Goal: Information Seeking & Learning: Learn about a topic

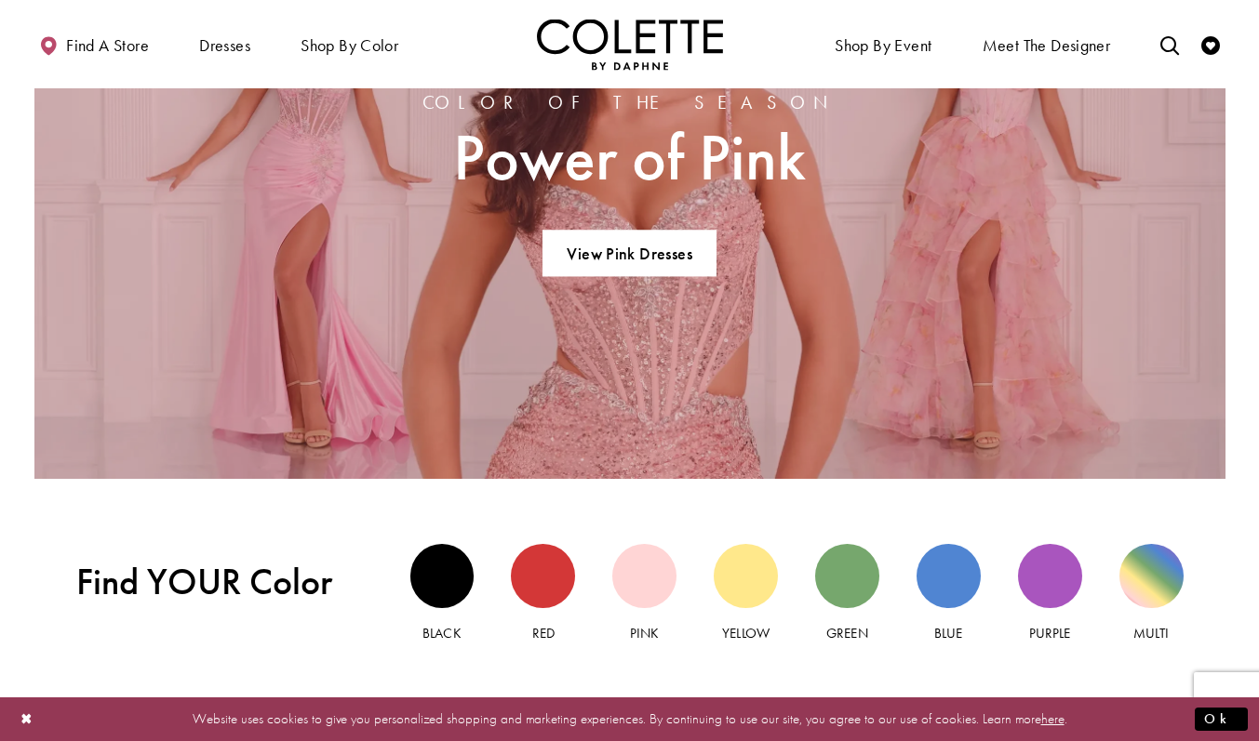
scroll to position [1546, 0]
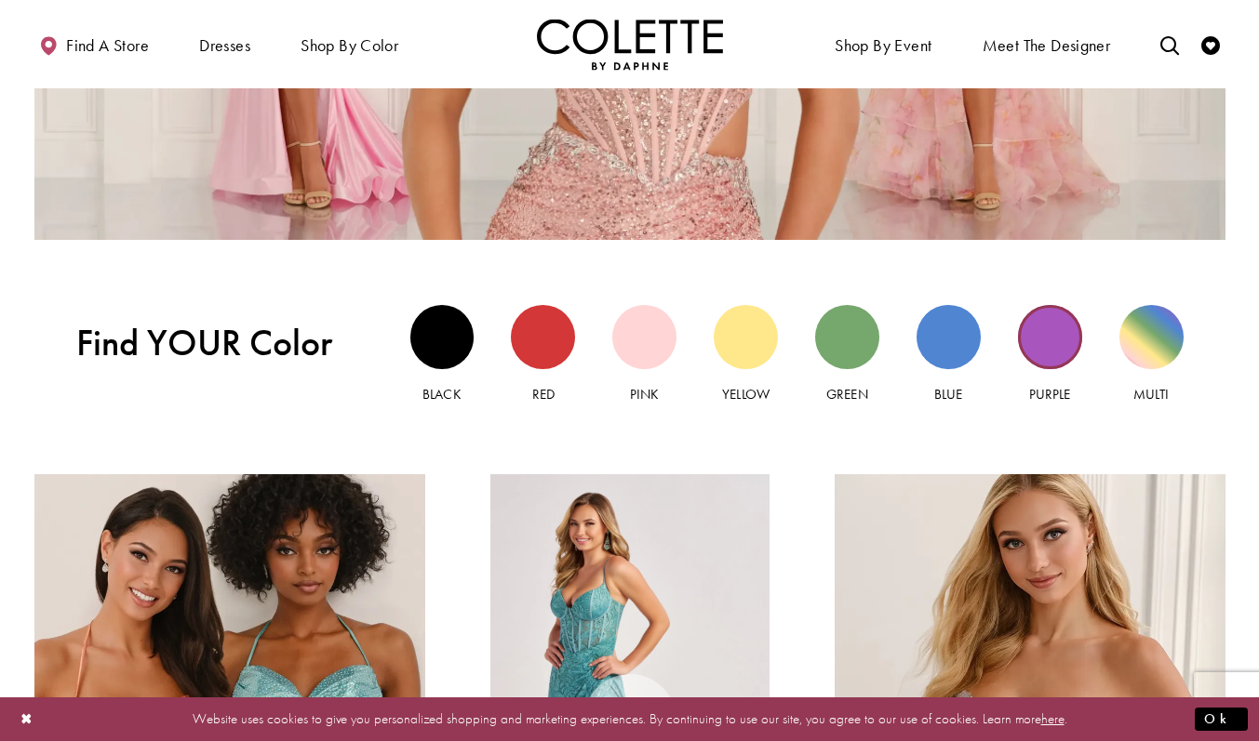
click at [1039, 332] on div "Purple view" at bounding box center [1050, 337] width 64 height 64
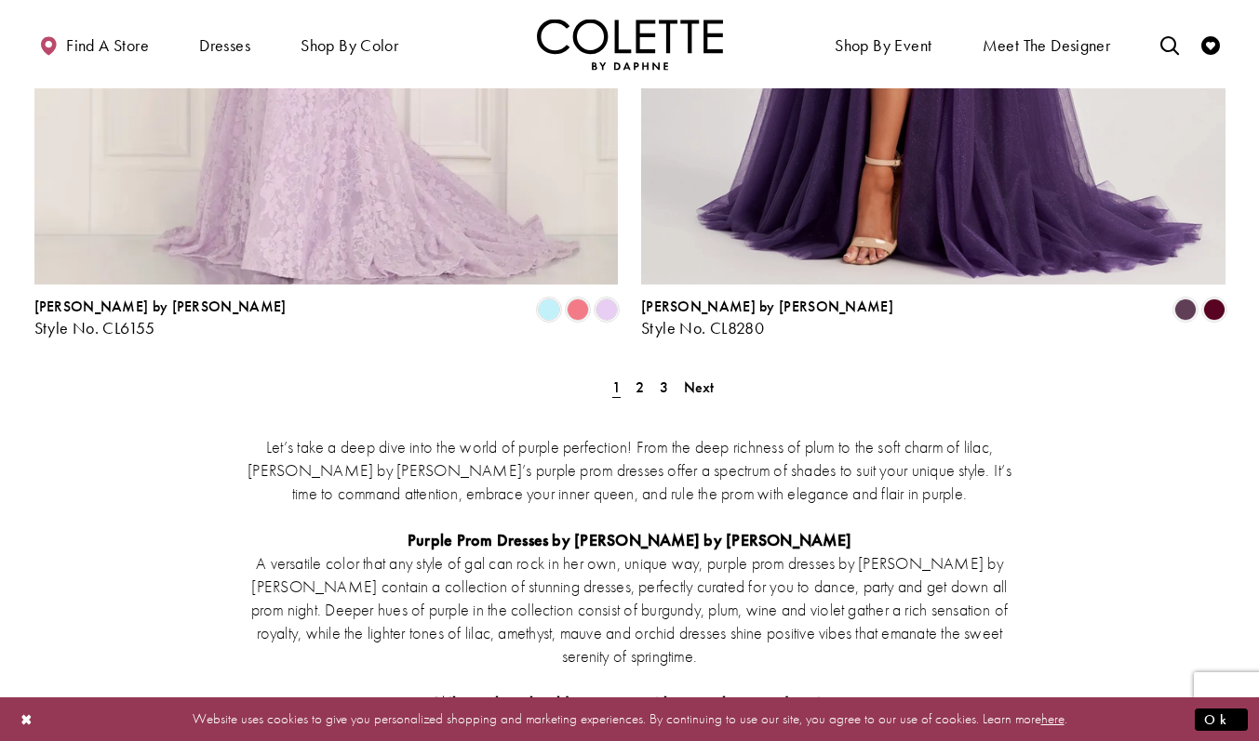
scroll to position [3438, 0]
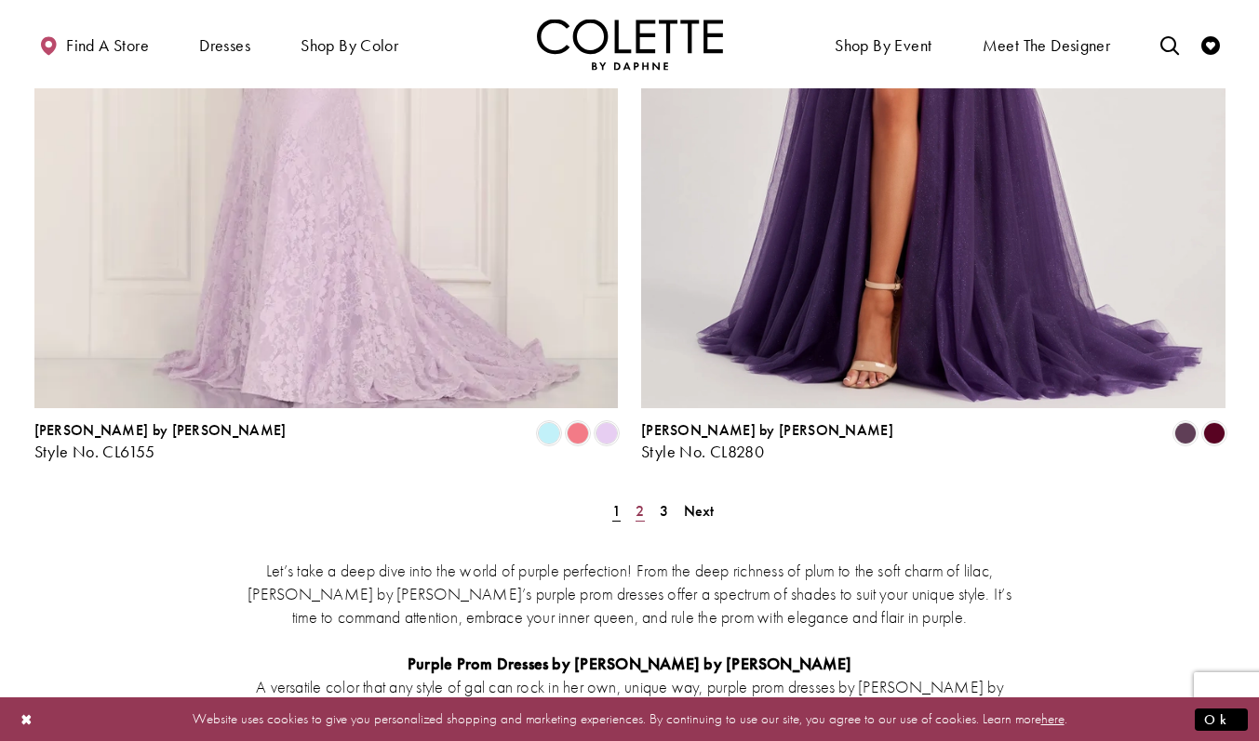
click at [640, 501] on span "2" at bounding box center [639, 511] width 8 height 20
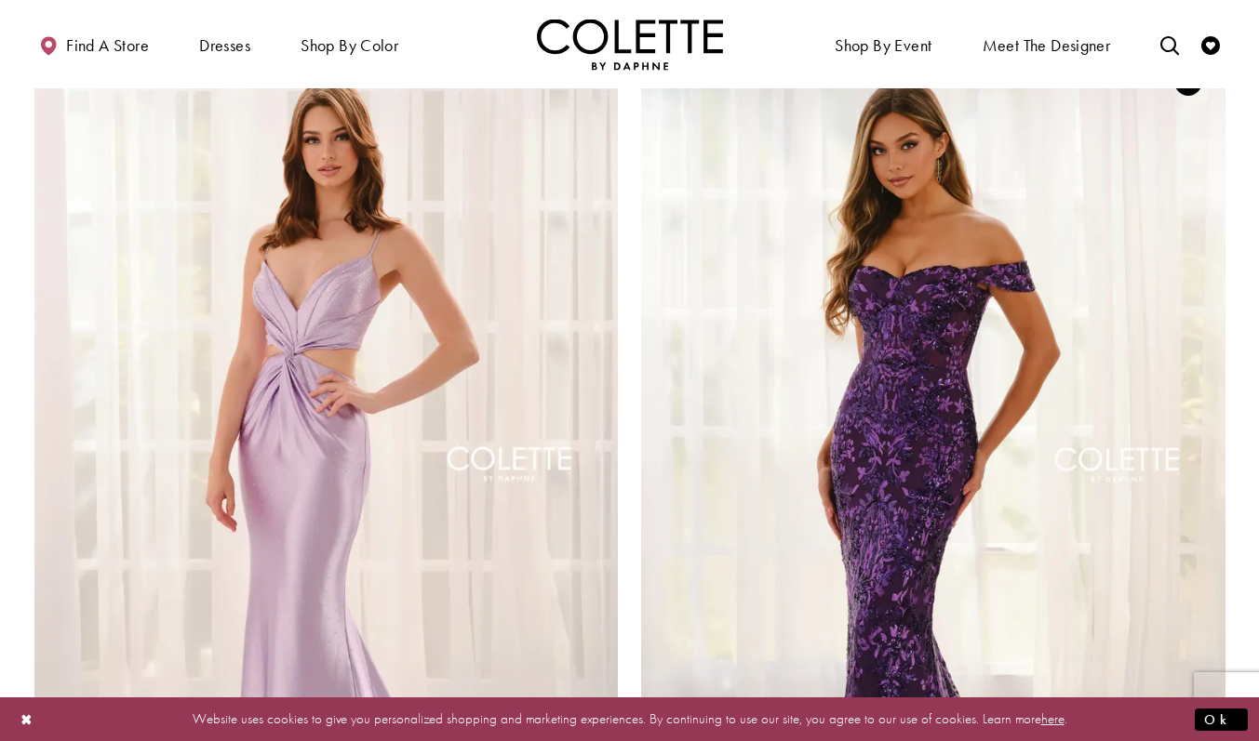
scroll to position [3236, 0]
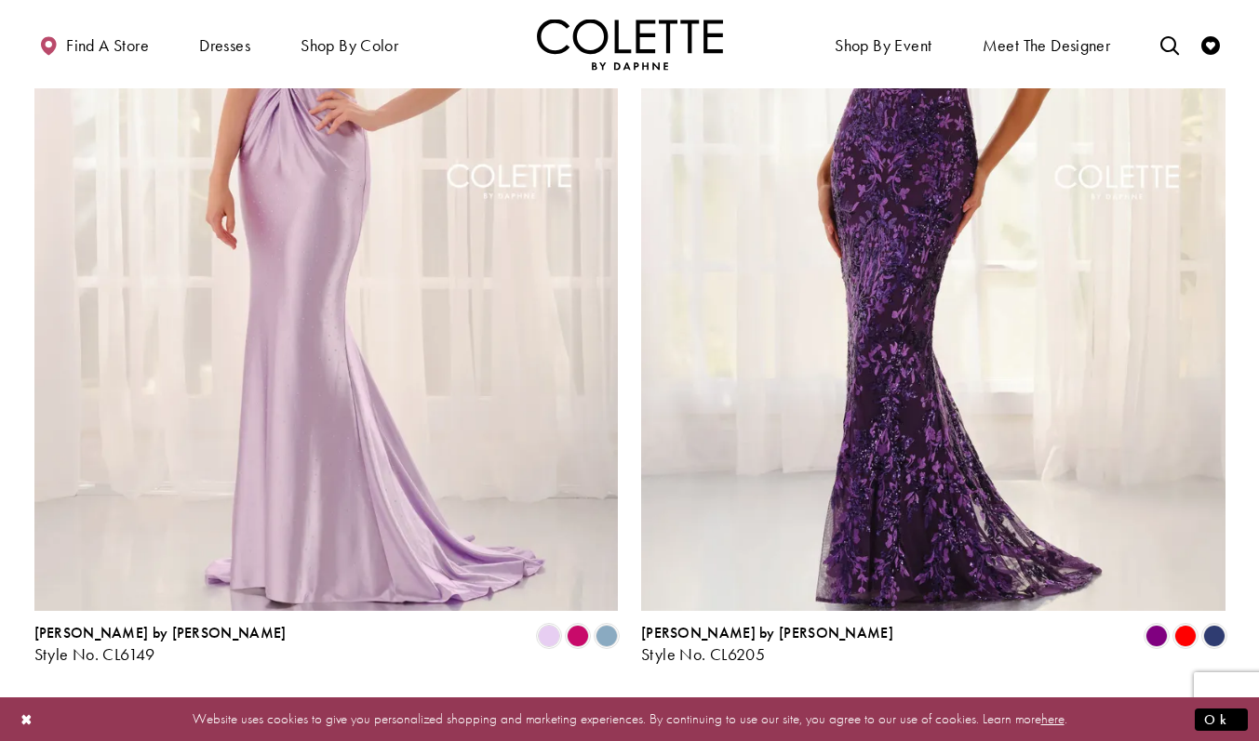
click at [655, 704] on span "3" at bounding box center [658, 714] width 8 height 20
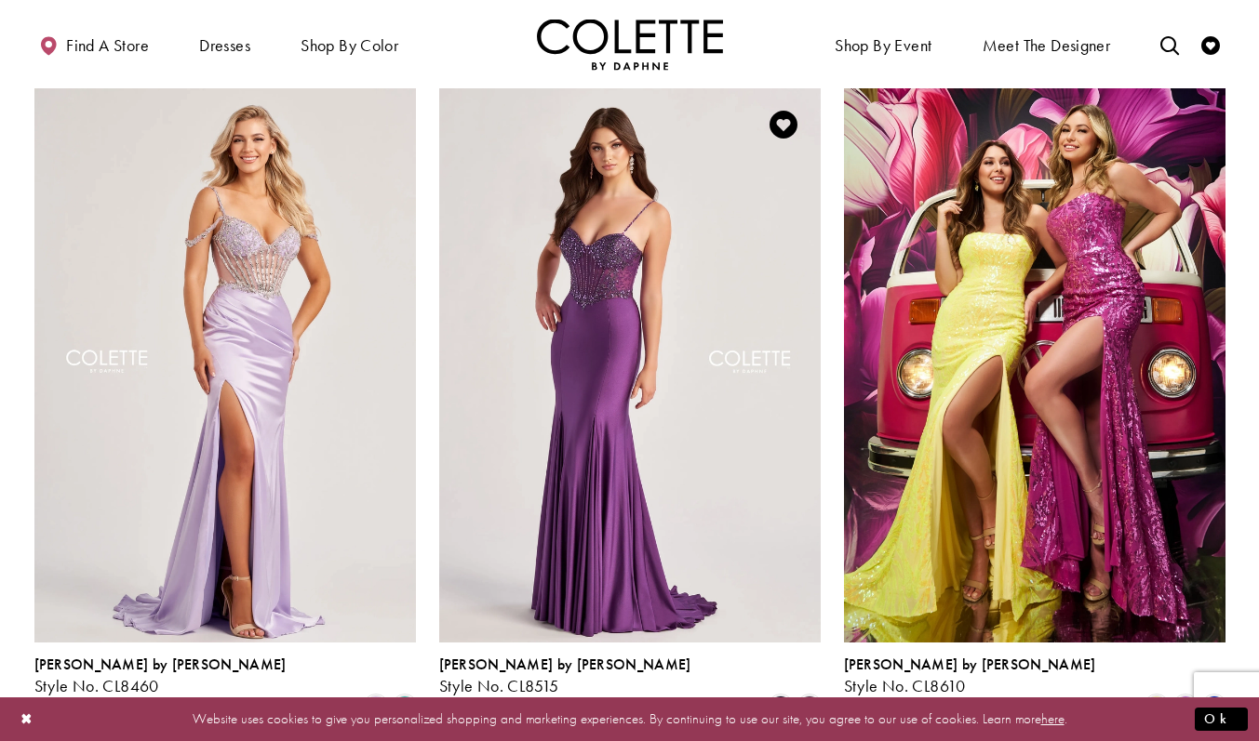
scroll to position [855, 0]
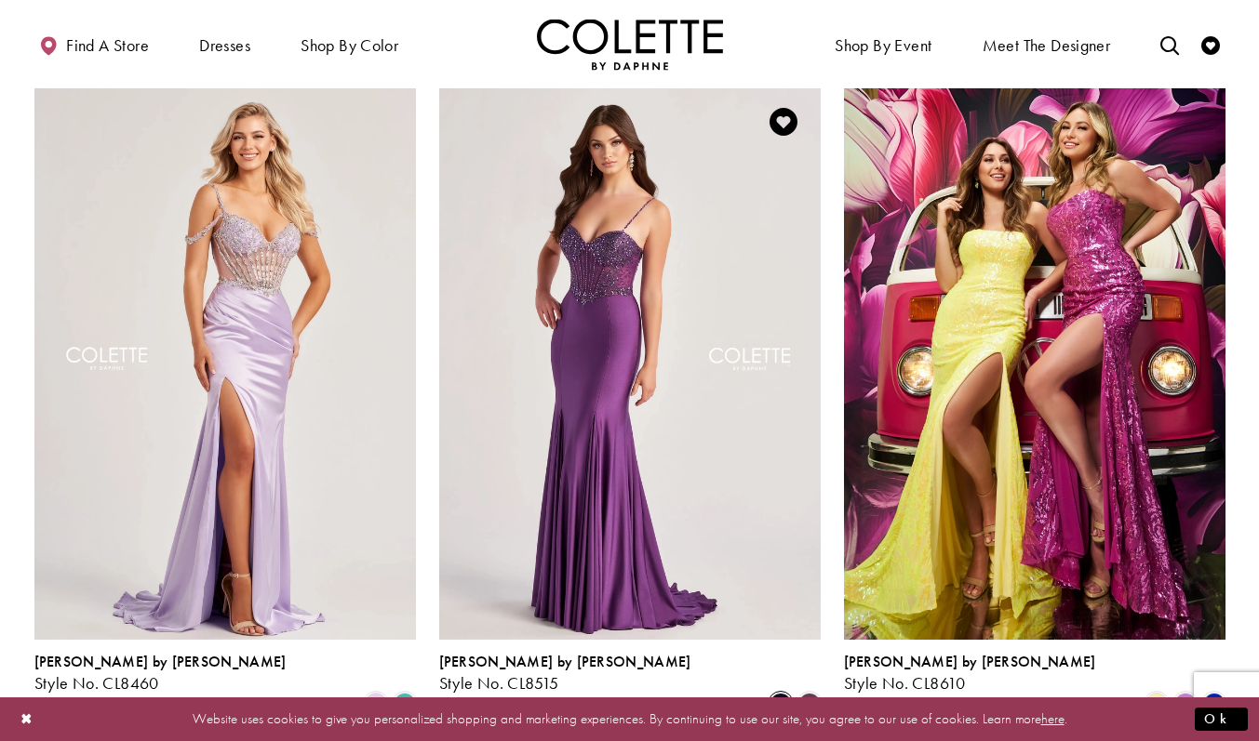
click at [782, 693] on span "Product List" at bounding box center [780, 704] width 22 height 22
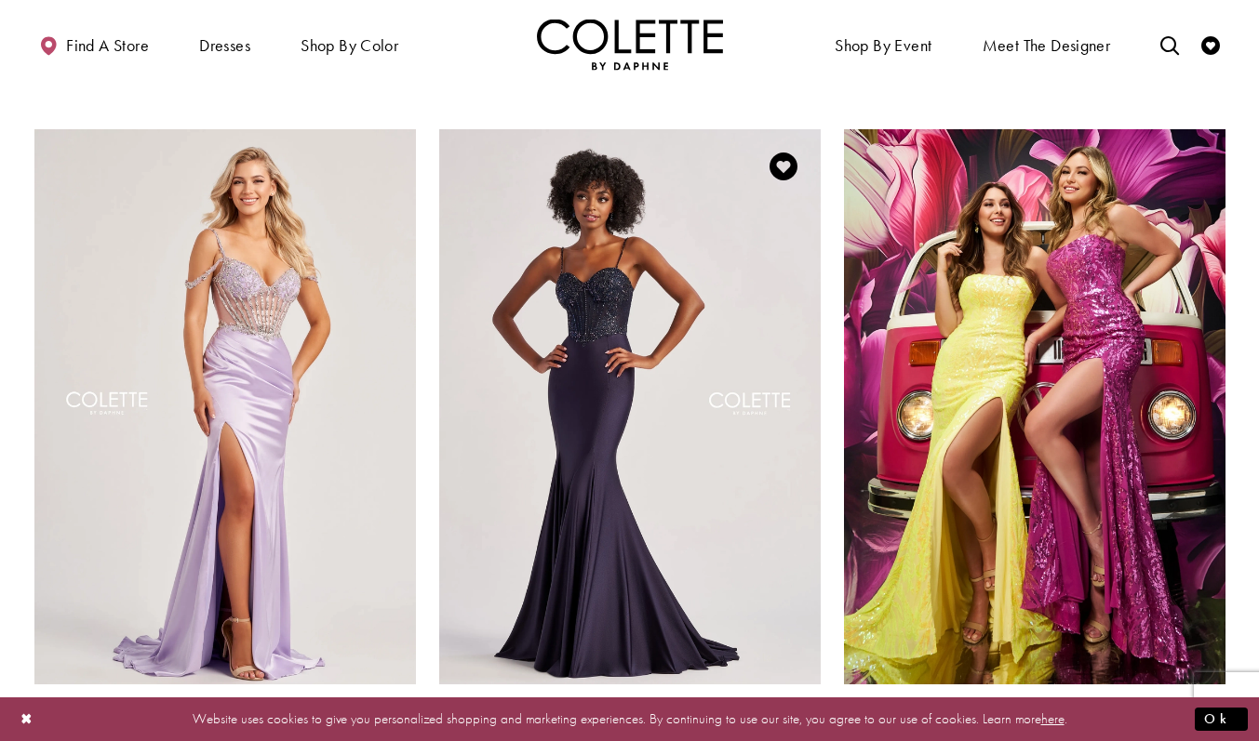
scroll to position [791, 0]
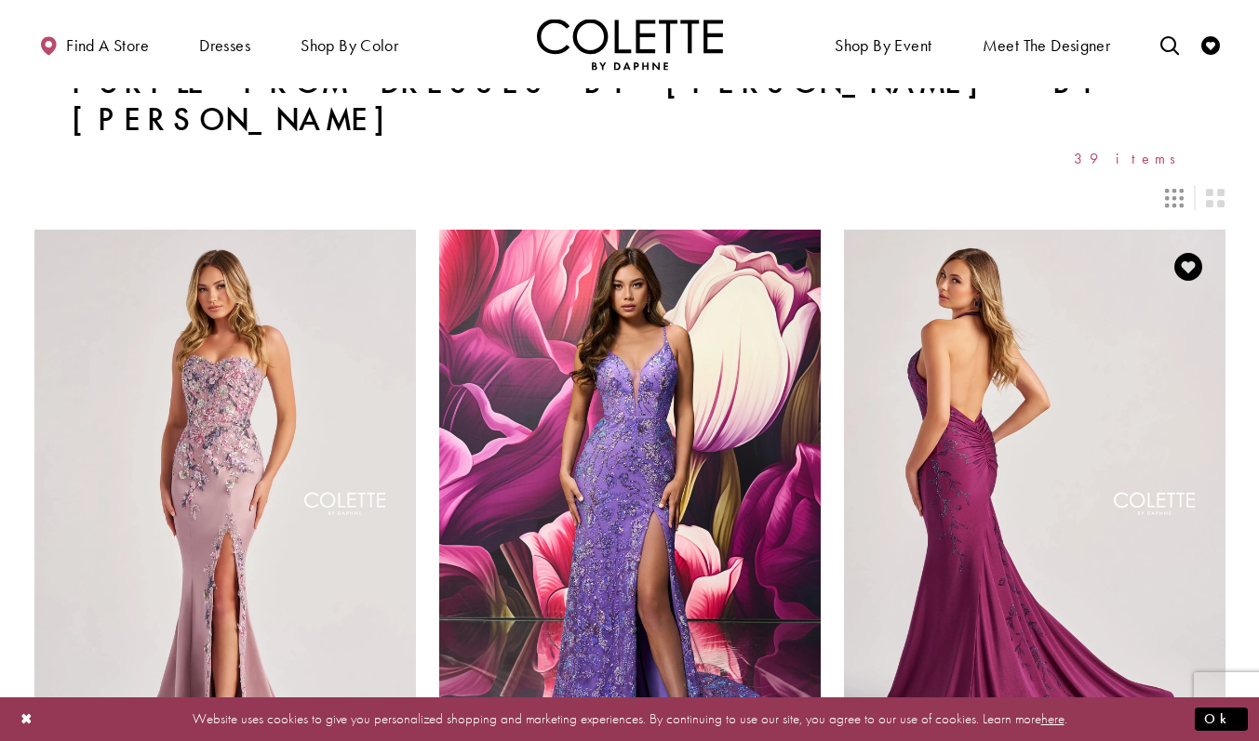
scroll to position [49, 0]
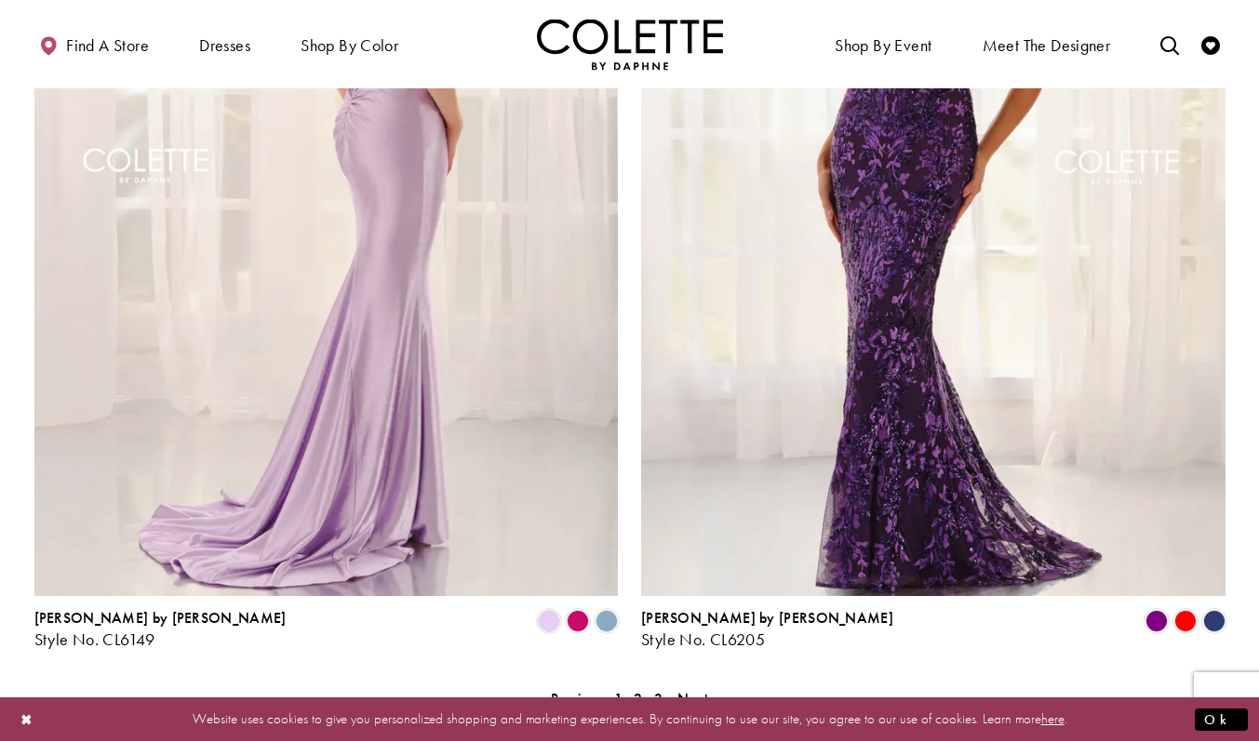
scroll to position [3259, 0]
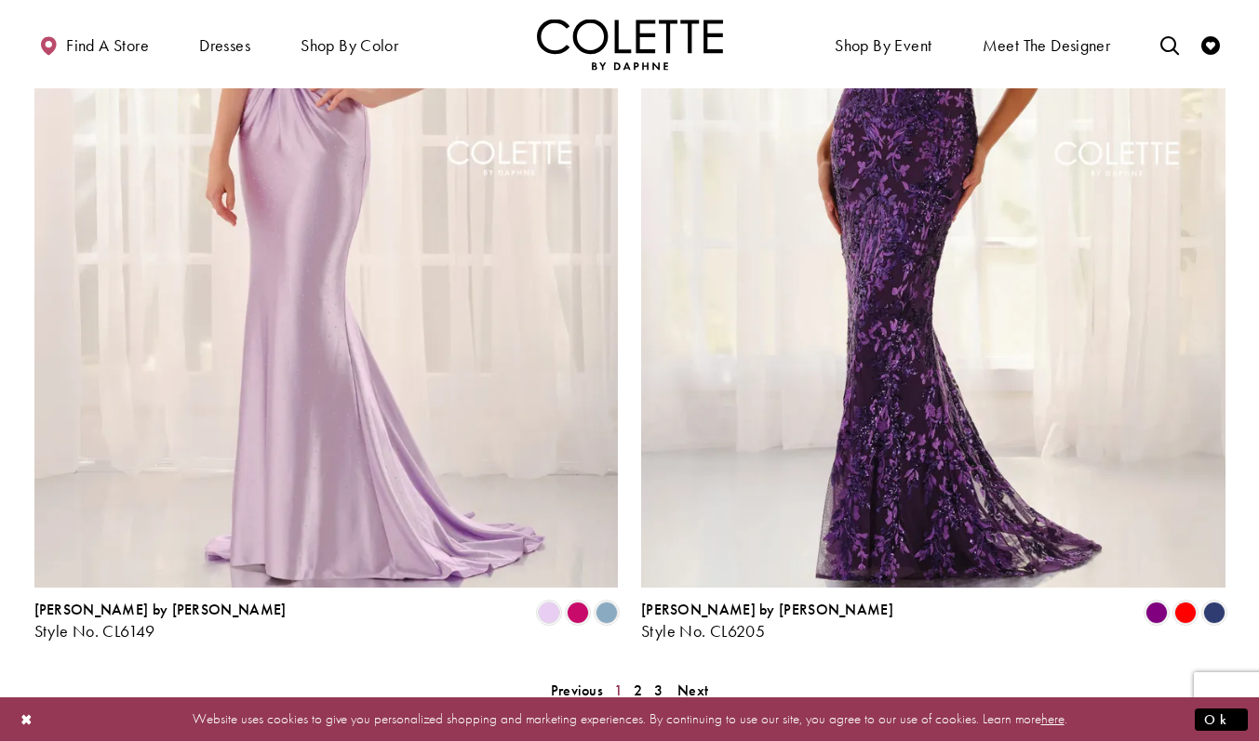
click at [620, 681] on span "1" at bounding box center [618, 691] width 8 height 20
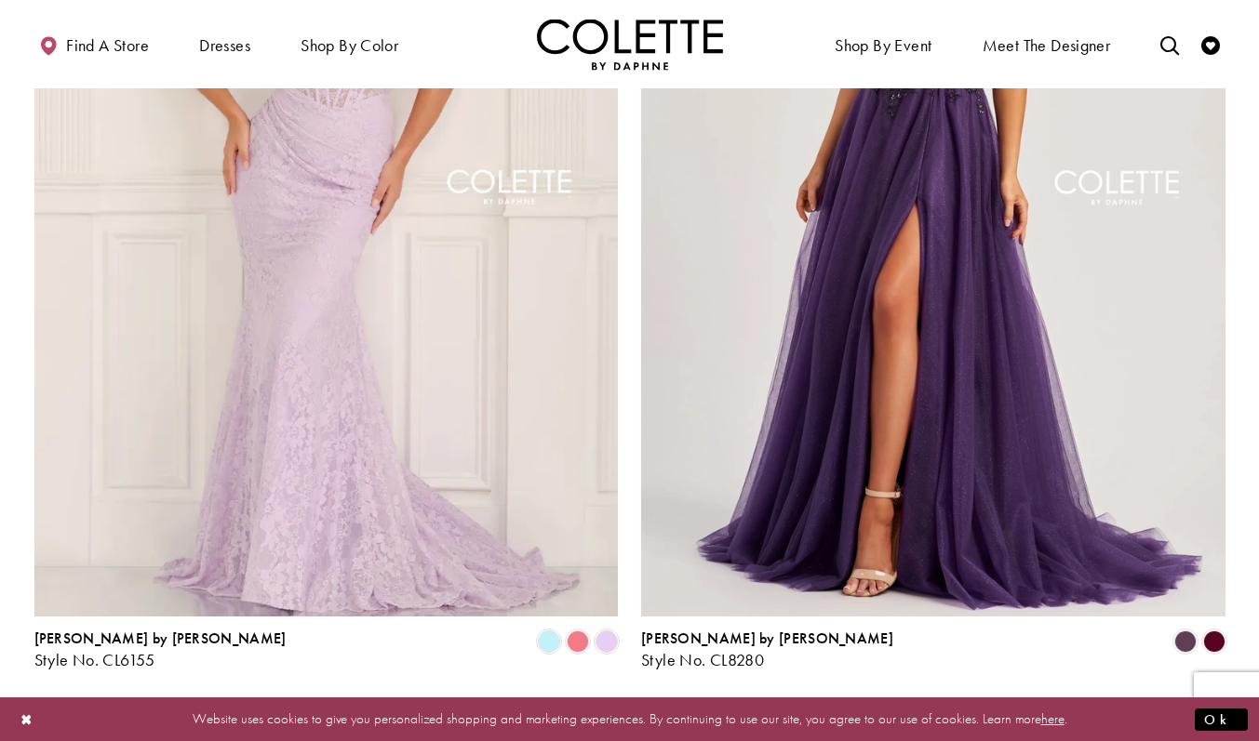
scroll to position [3550, 0]
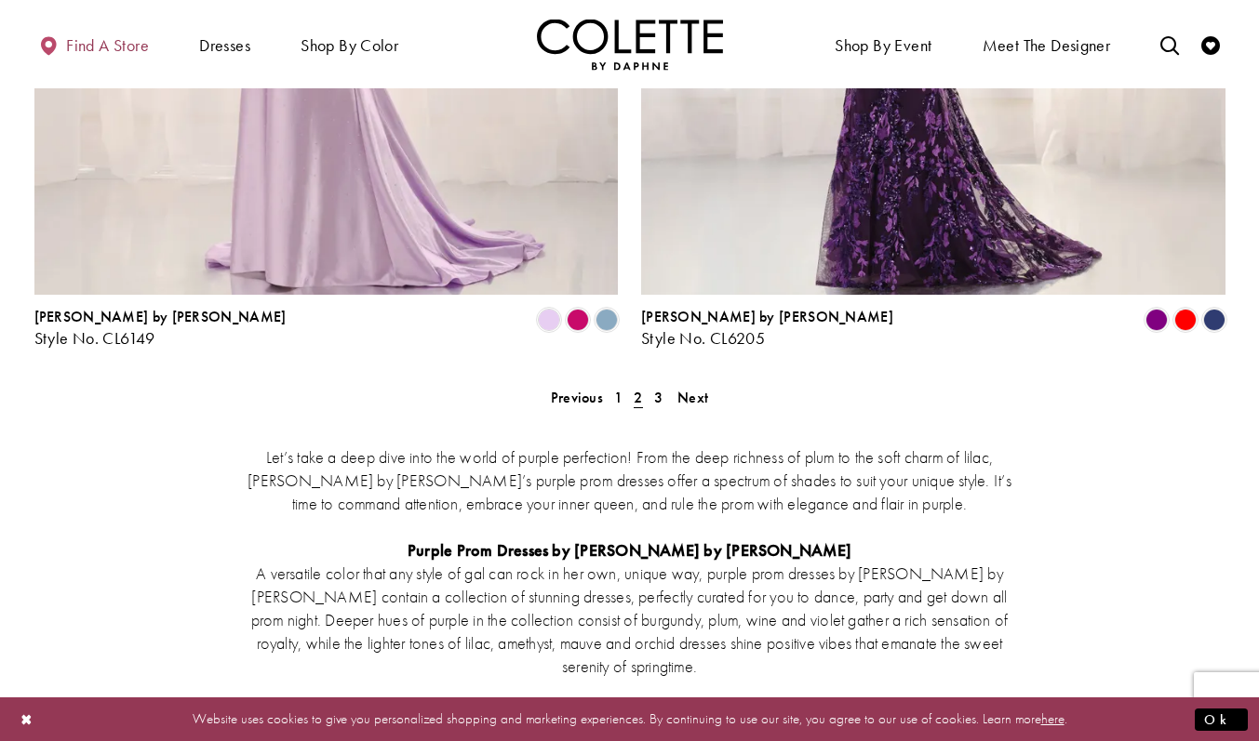
scroll to position [3551, 0]
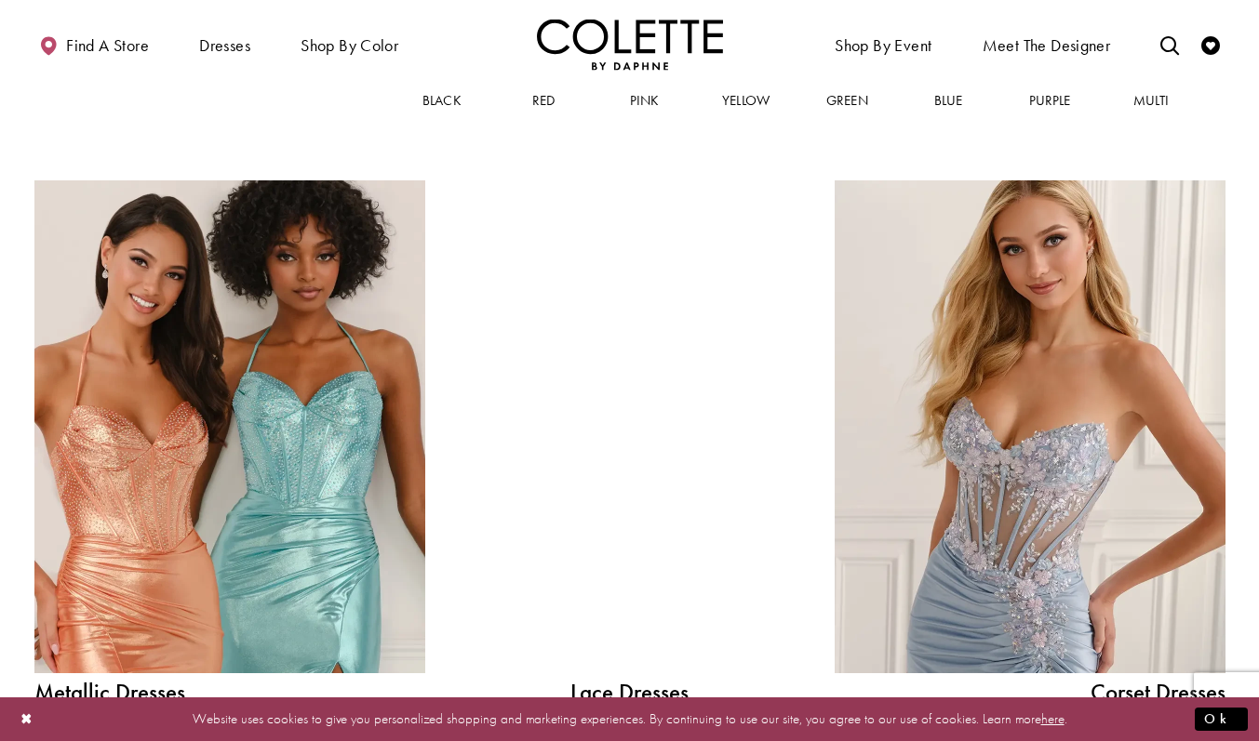
scroll to position [1565, 0]
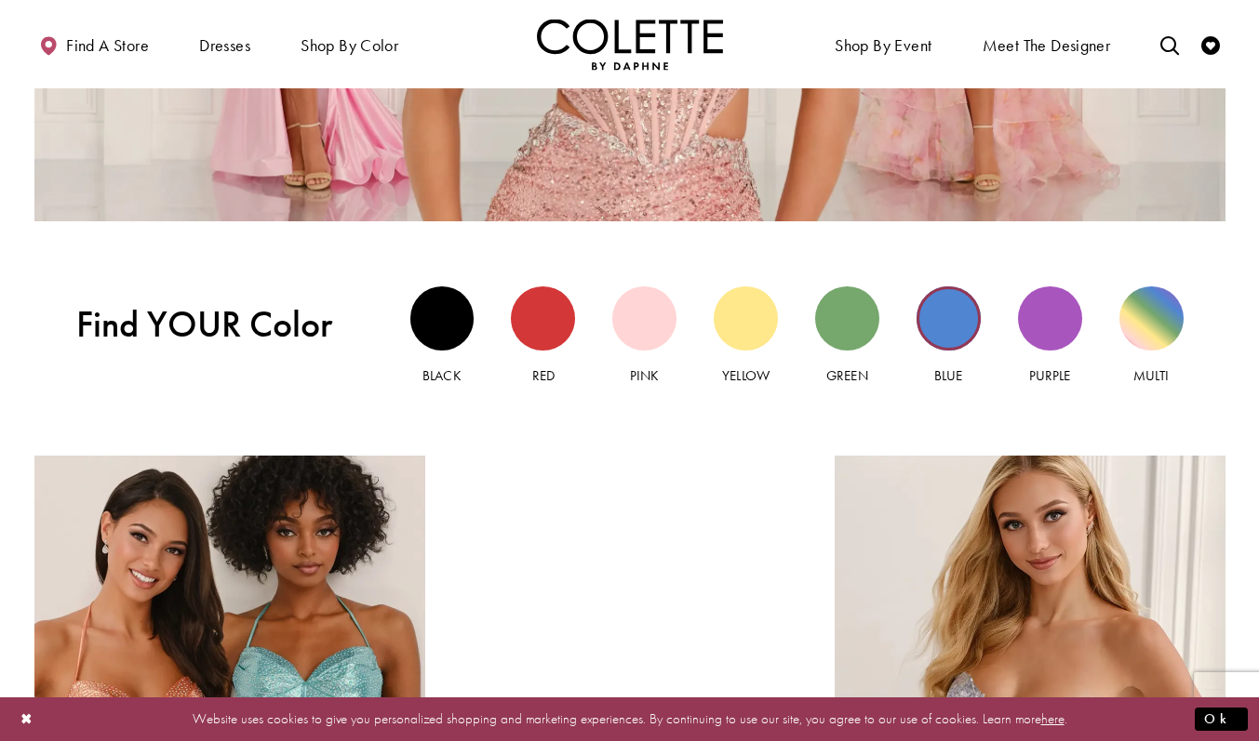
click at [955, 316] on div "Blue view" at bounding box center [948, 319] width 64 height 64
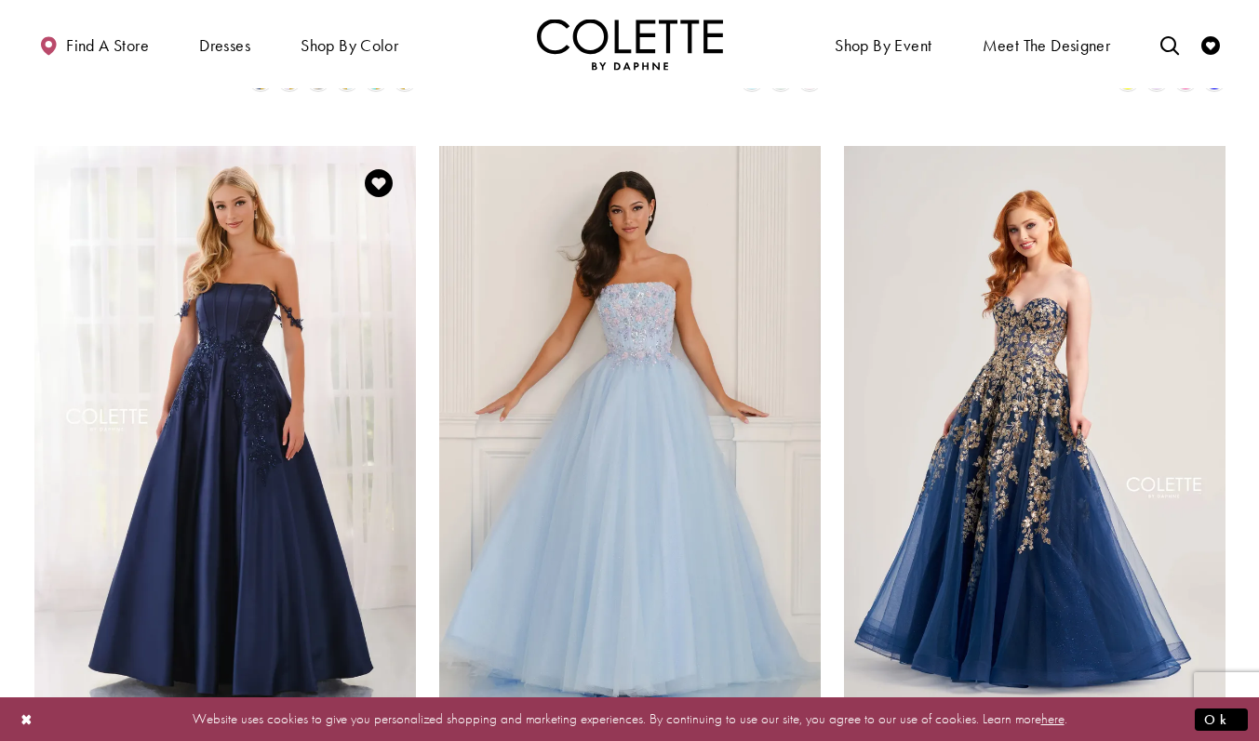
scroll to position [756, 0]
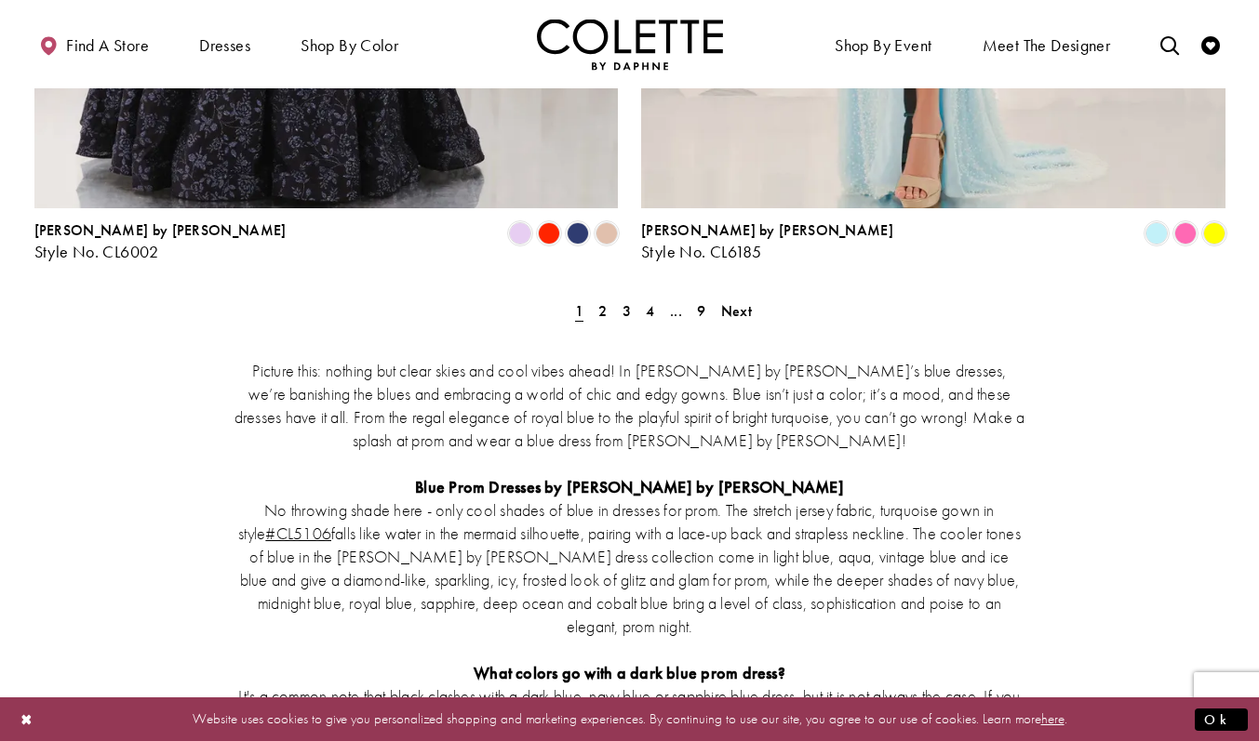
scroll to position [3334, 0]
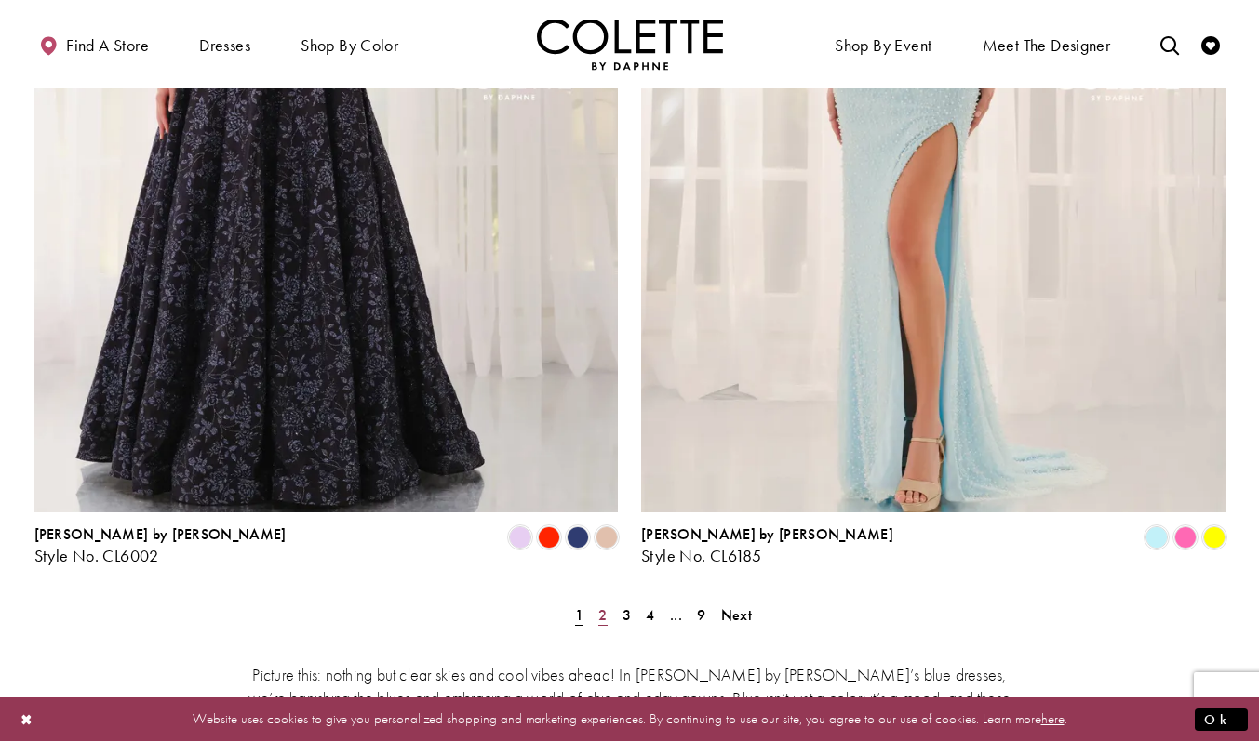
click at [600, 606] on span "2" at bounding box center [602, 616] width 8 height 20
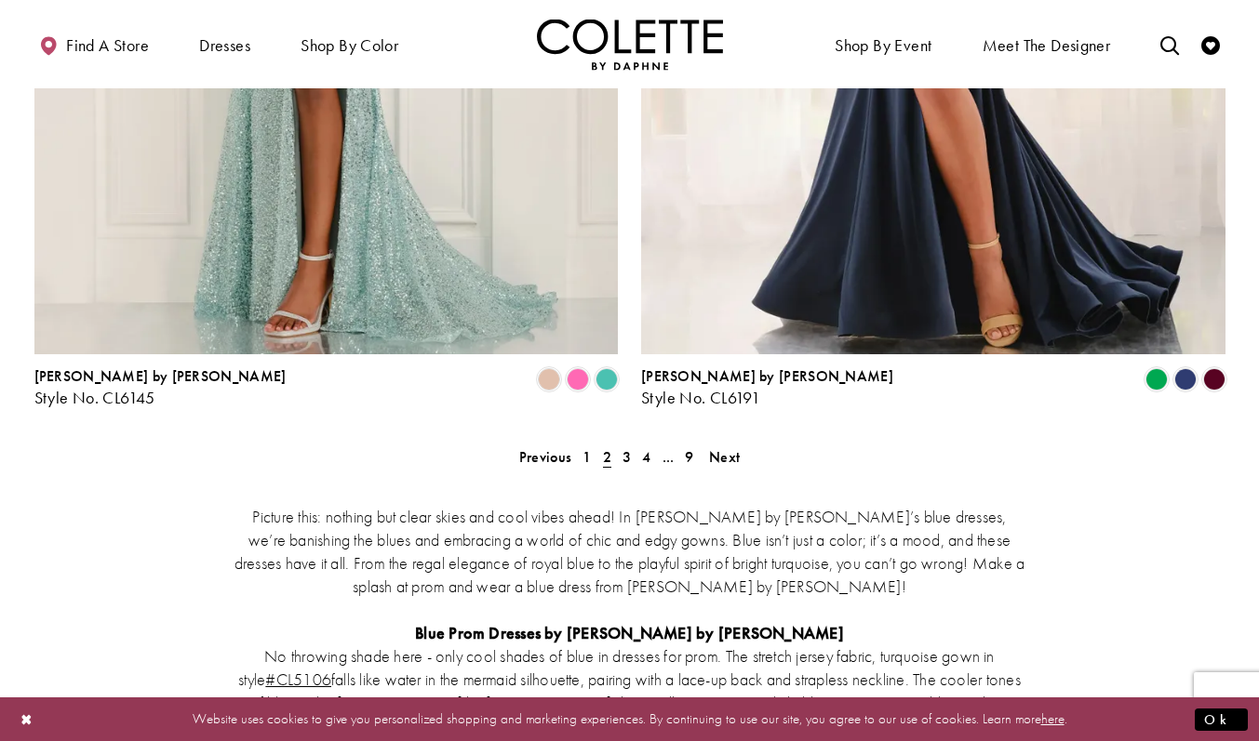
scroll to position [3490, 0]
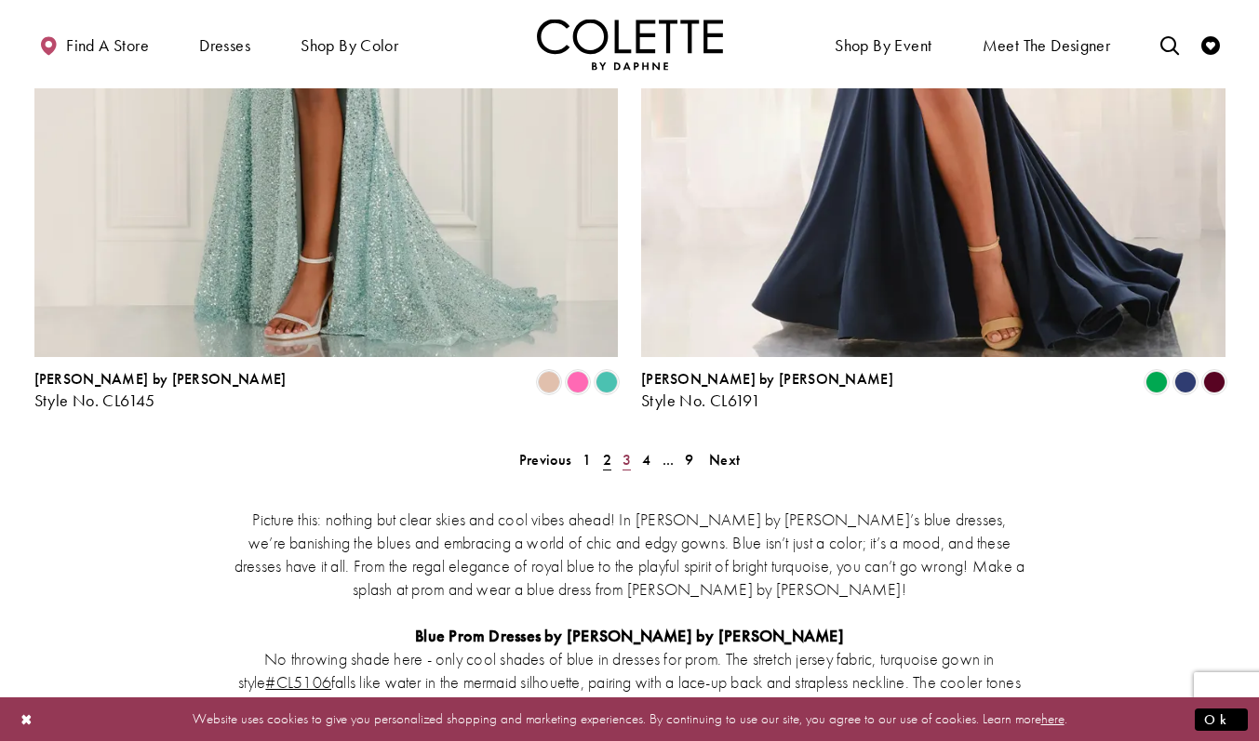
click at [620, 447] on link "3" at bounding box center [627, 460] width 20 height 27
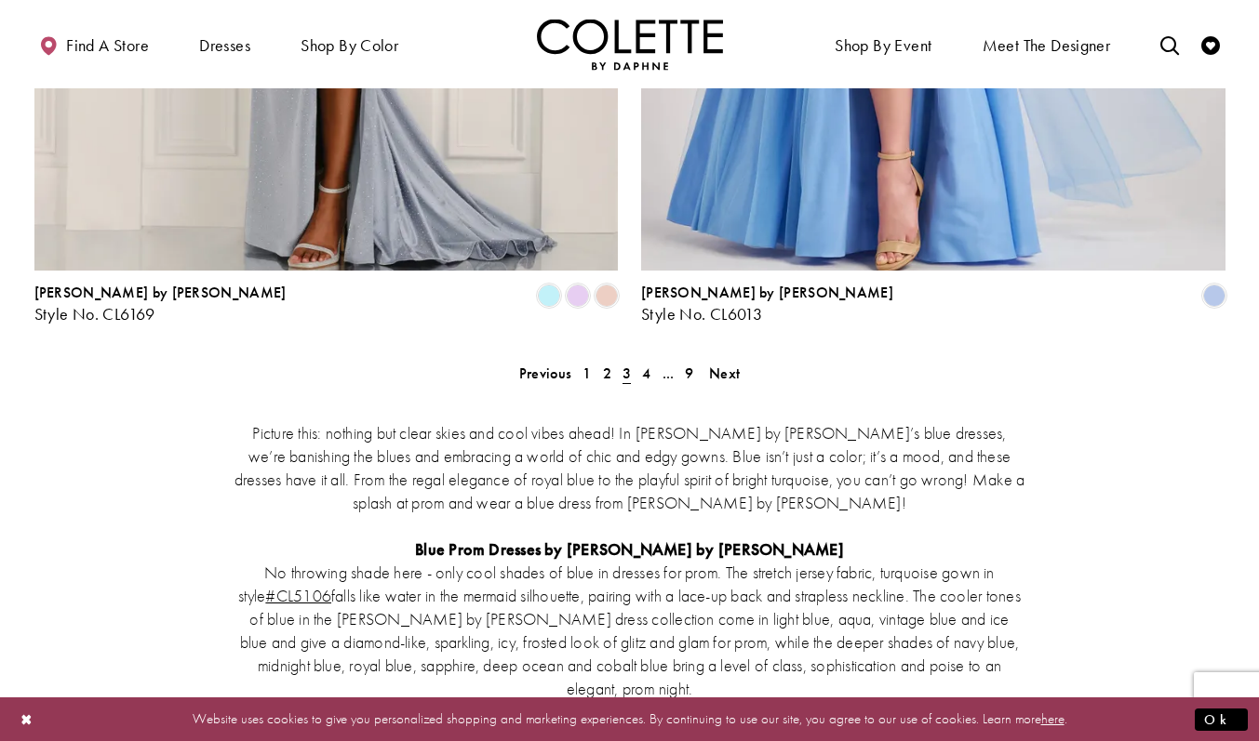
scroll to position [3566, 0]
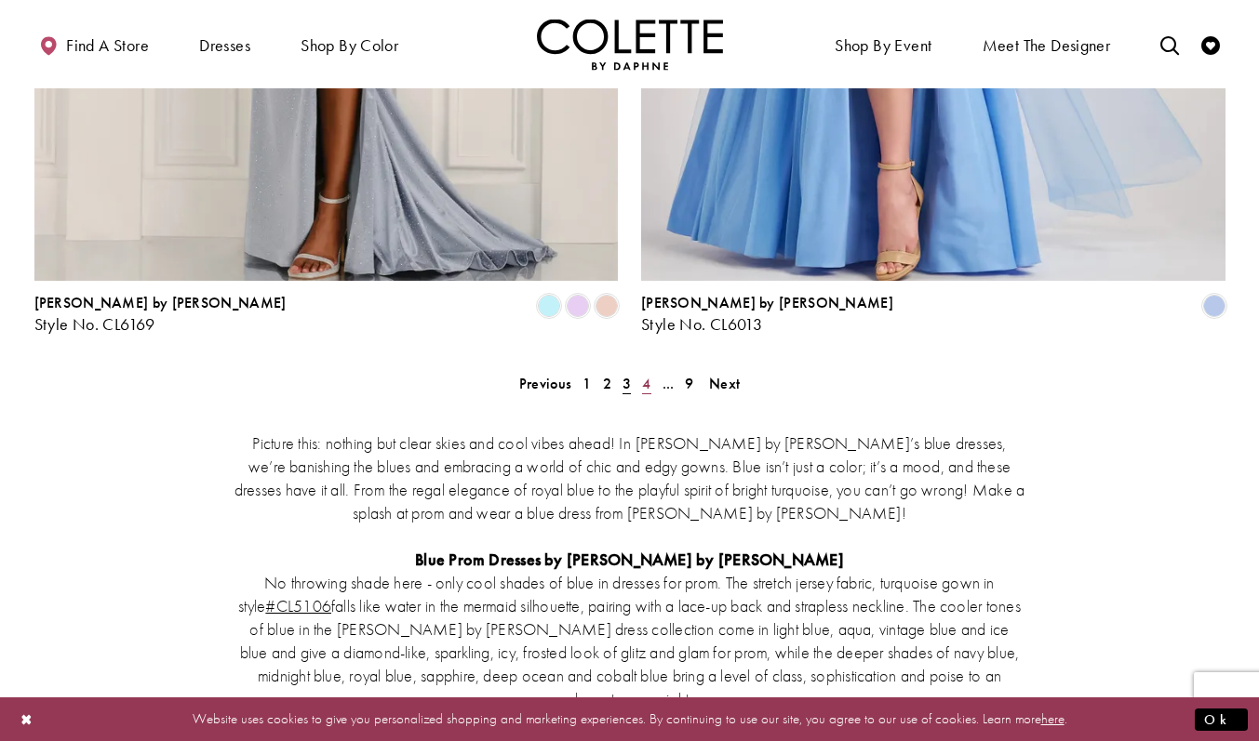
click at [643, 374] on span "4" at bounding box center [646, 384] width 8 height 20
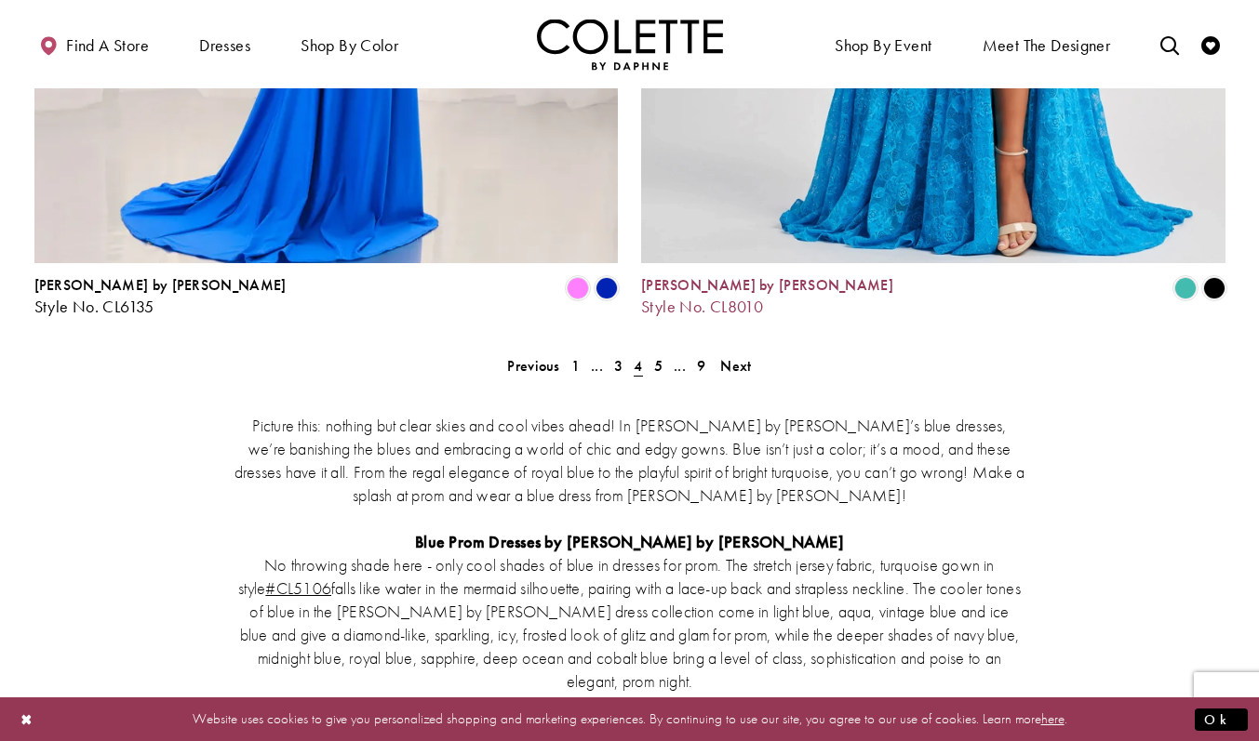
scroll to position [3581, 0]
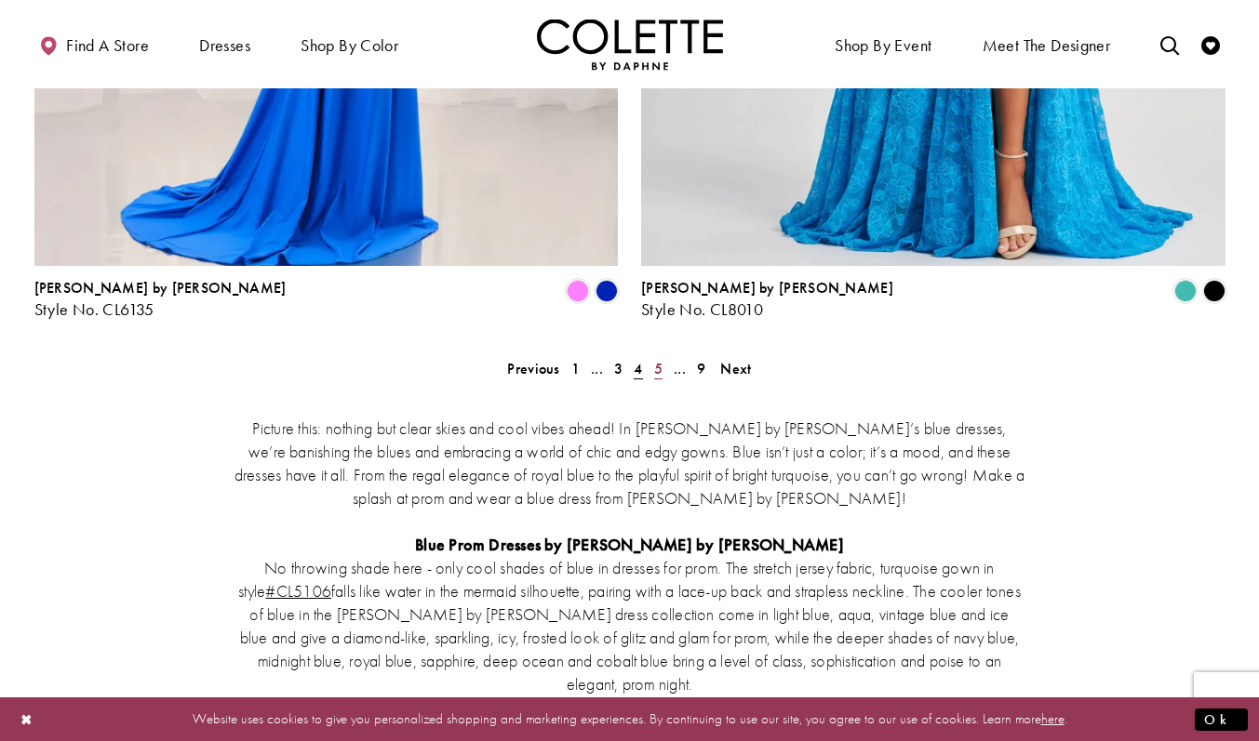
click at [661, 359] on span "5" at bounding box center [658, 369] width 8 height 20
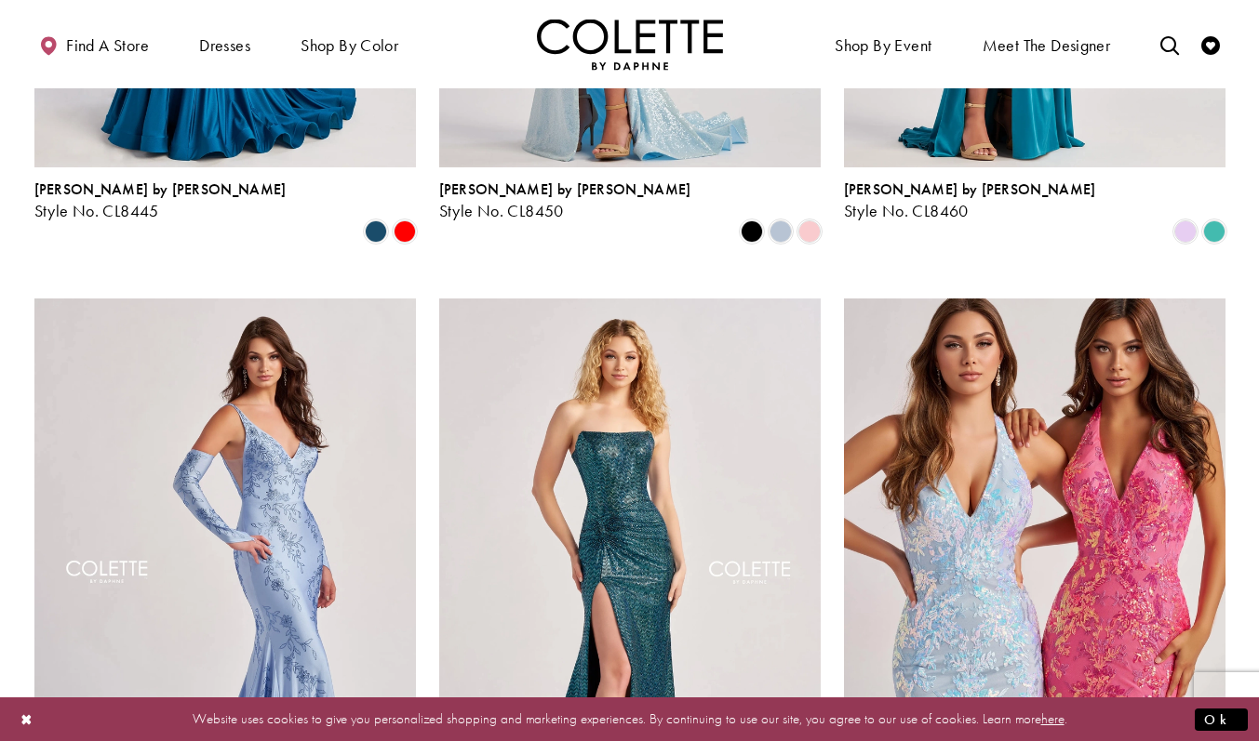
scroll to position [1547, 0]
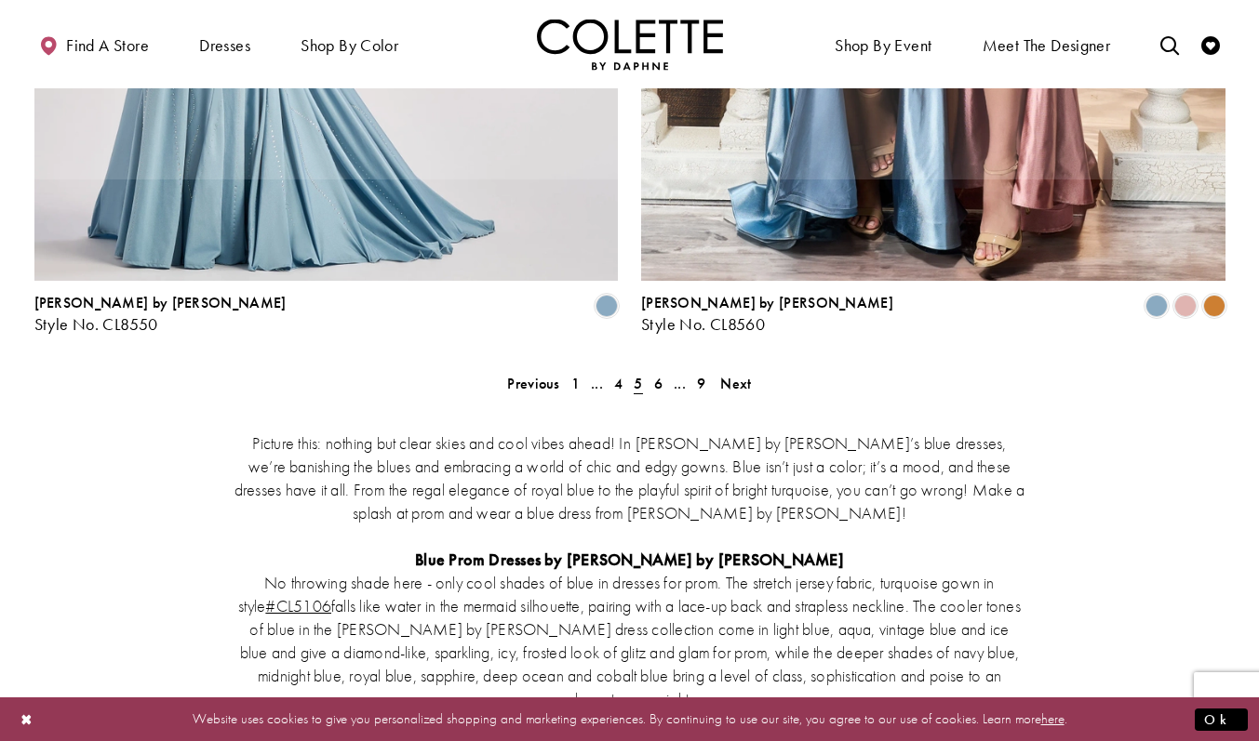
scroll to position [3490, 0]
